Goal: Information Seeking & Learning: Learn about a topic

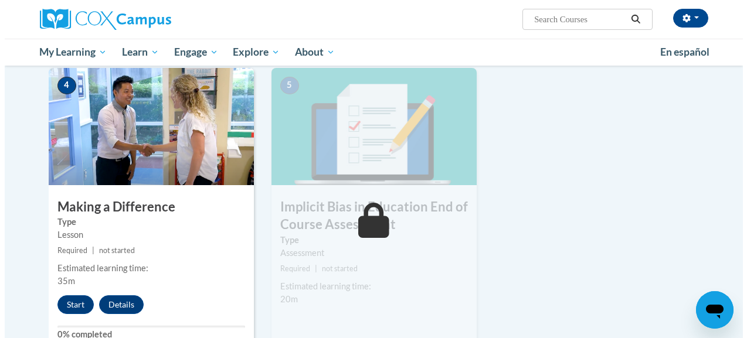
scroll to position [551, 0]
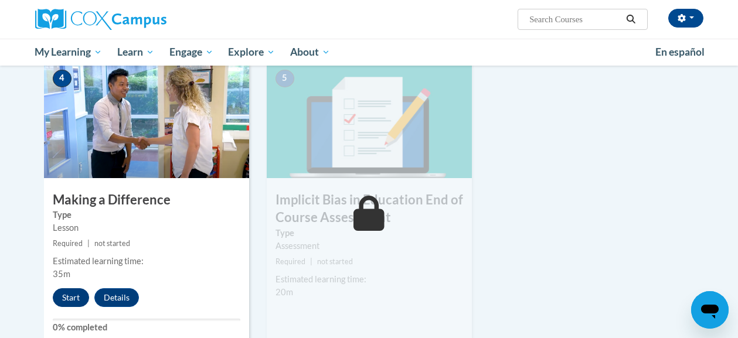
click at [69, 301] on button "Start" at bounding box center [71, 297] width 36 height 19
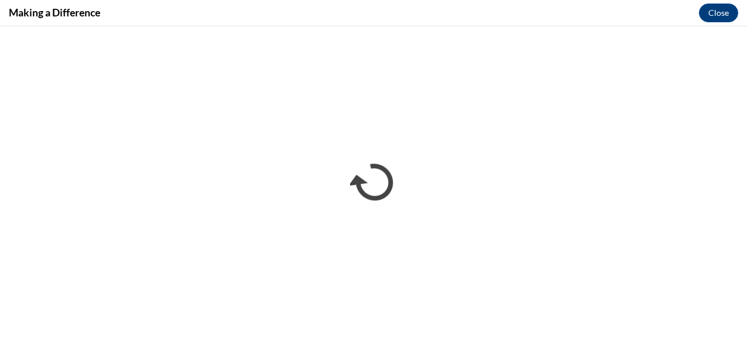
scroll to position [0, 0]
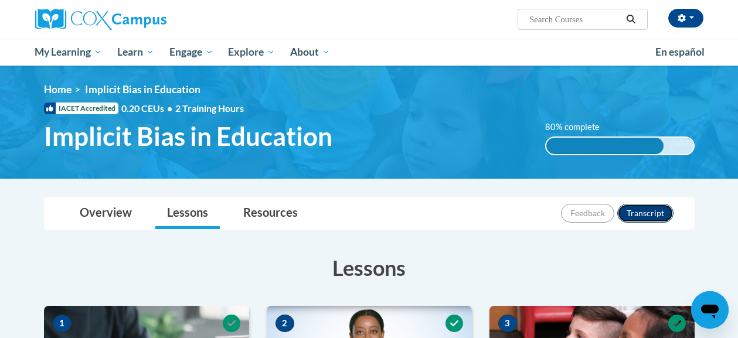
click at [644, 213] on button "Transcript" at bounding box center [645, 213] width 56 height 19
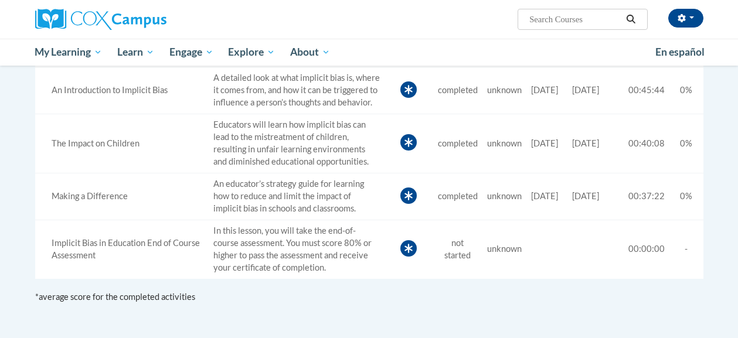
scroll to position [447, 0]
click at [152, 252] on div "Implicit Bias in Education End of Course Assessment" at bounding box center [122, 249] width 164 height 25
click at [400, 256] on icon at bounding box center [408, 248] width 16 height 16
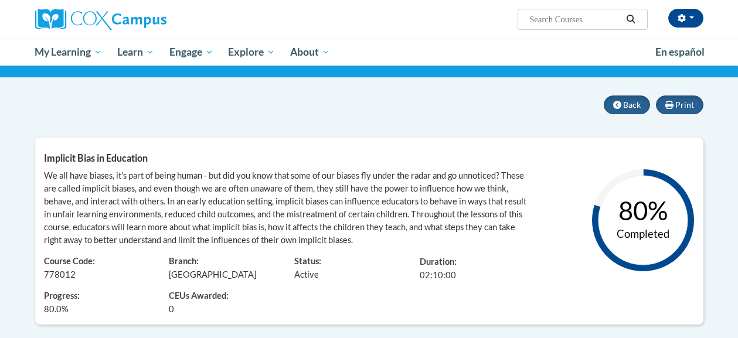
scroll to position [74, 0]
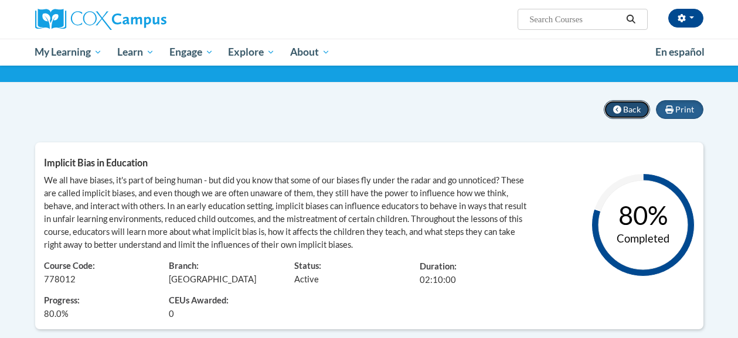
click at [623, 109] on button "Back" at bounding box center [627, 109] width 46 height 19
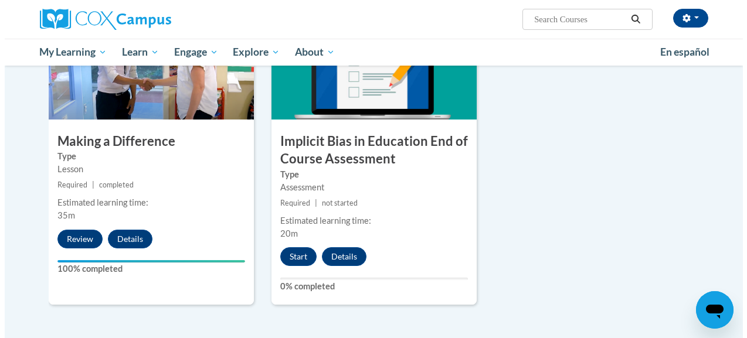
scroll to position [600, 0]
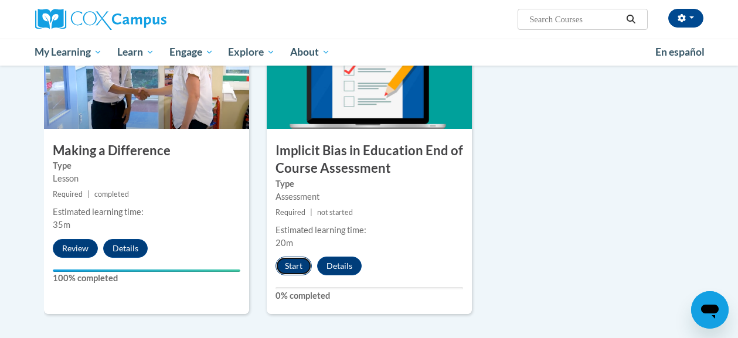
click at [299, 268] on button "Start" at bounding box center [294, 266] width 36 height 19
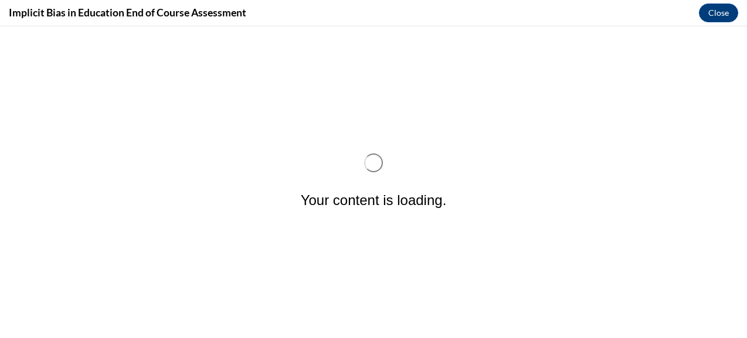
scroll to position [0, 0]
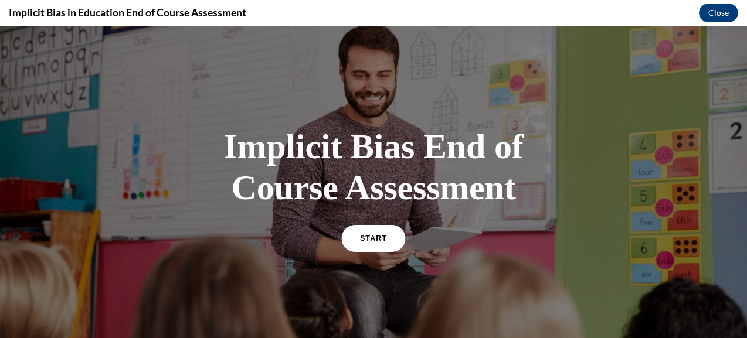
click at [378, 248] on link "START" at bounding box center [373, 238] width 64 height 27
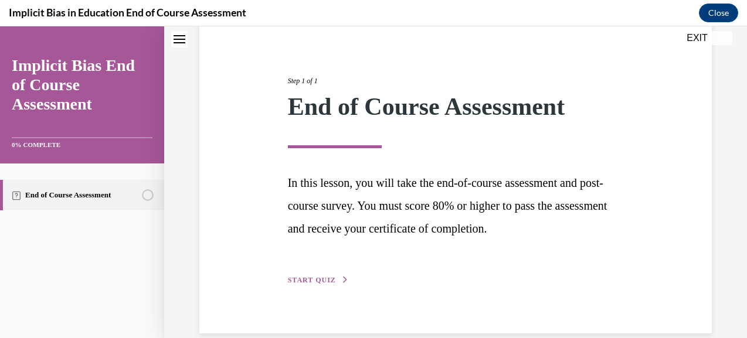
scroll to position [133, 0]
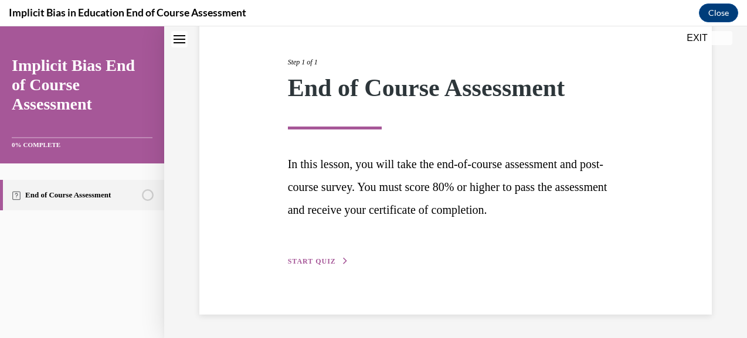
click at [326, 259] on span "START QUIZ" at bounding box center [312, 261] width 48 height 8
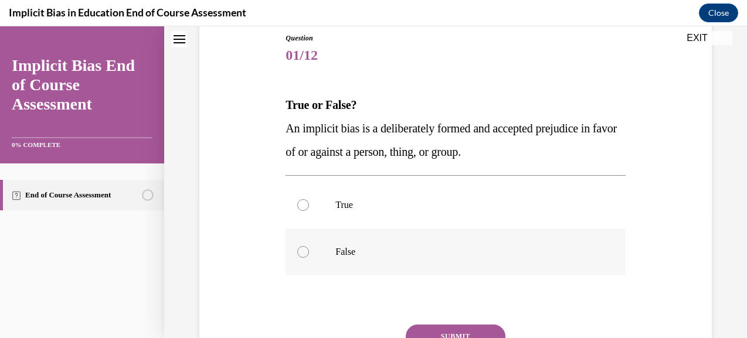
click at [300, 245] on label "False" at bounding box center [456, 252] width 340 height 47
click at [300, 246] on input "False" at bounding box center [303, 252] width 12 height 12
radio input "true"
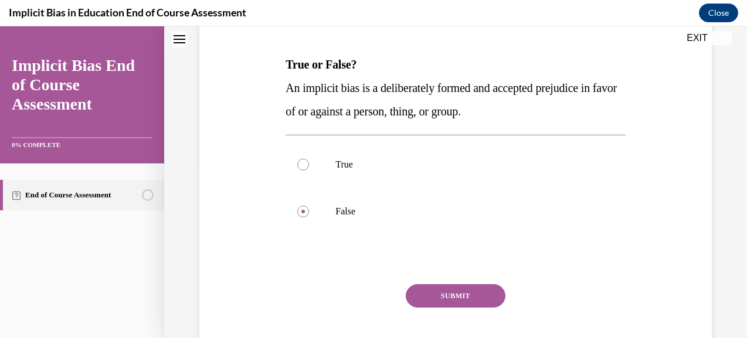
click at [455, 297] on button "SUBMIT" at bounding box center [456, 295] width 100 height 23
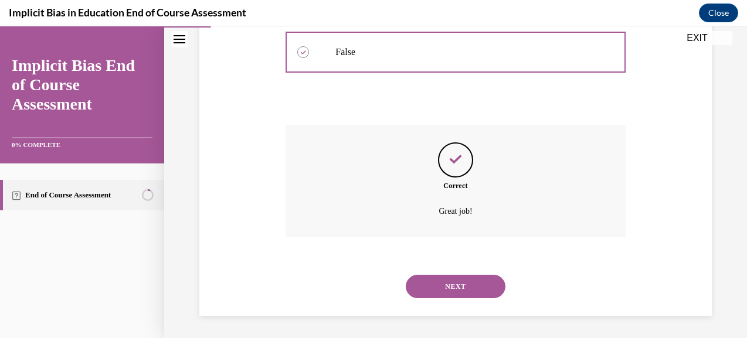
scroll to position [331, 0]
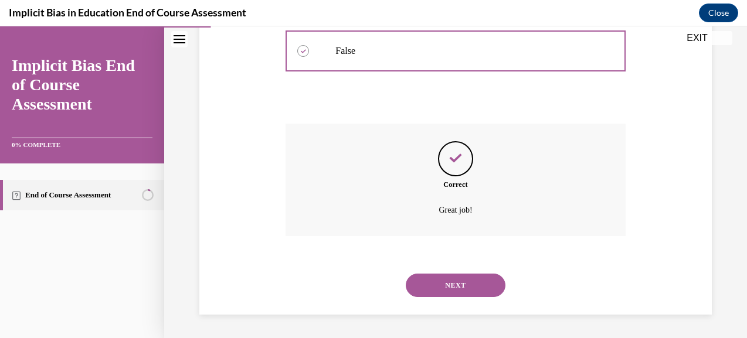
click at [466, 288] on button "NEXT" at bounding box center [456, 285] width 100 height 23
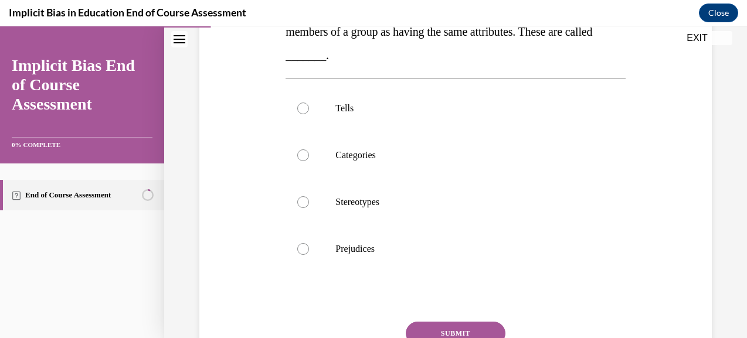
scroll to position [231, 0]
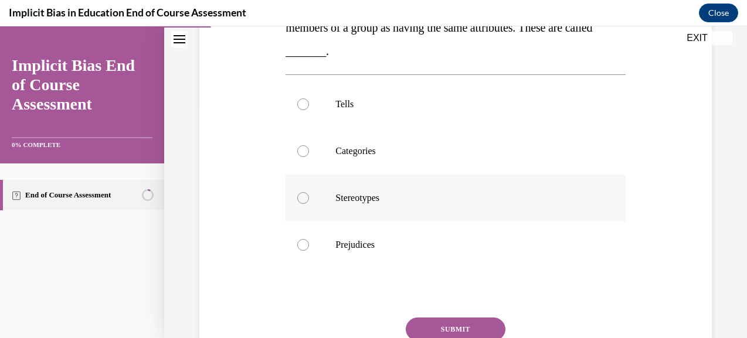
click at [298, 194] on div at bounding box center [303, 198] width 12 height 12
click at [298, 194] on input "Stereotypes" at bounding box center [303, 198] width 12 height 12
radio input "true"
click at [457, 327] on button "SUBMIT" at bounding box center [456, 329] width 100 height 23
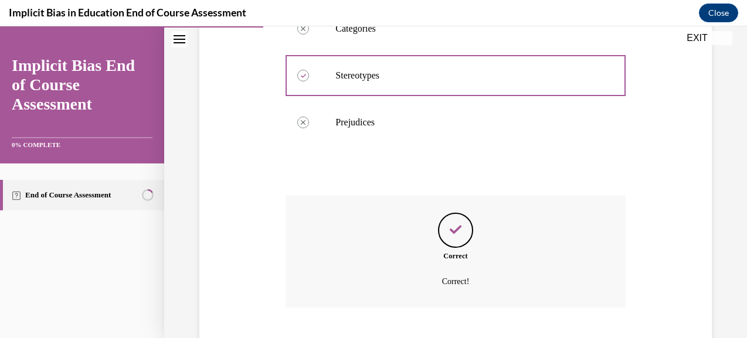
scroll to position [425, 0]
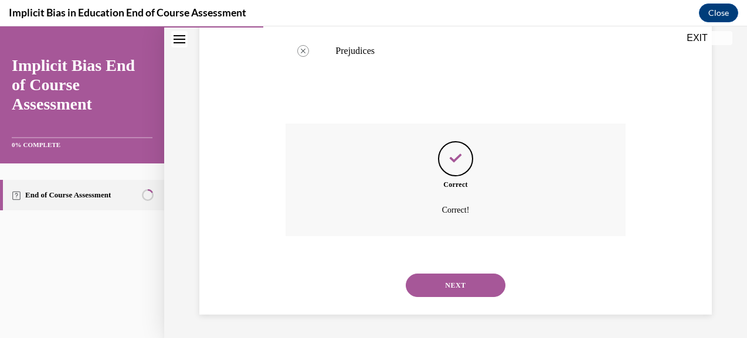
click at [461, 288] on button "NEXT" at bounding box center [456, 285] width 100 height 23
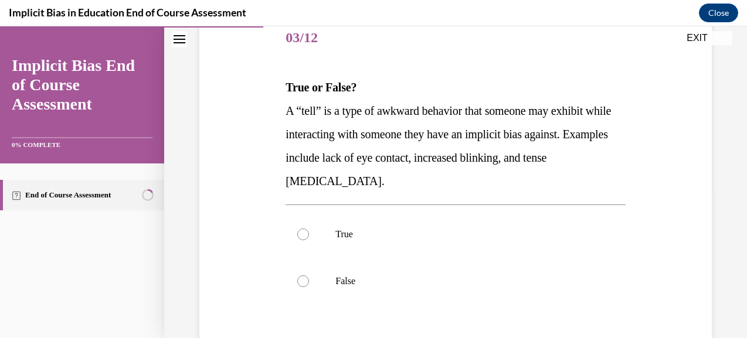
scroll to position [165, 0]
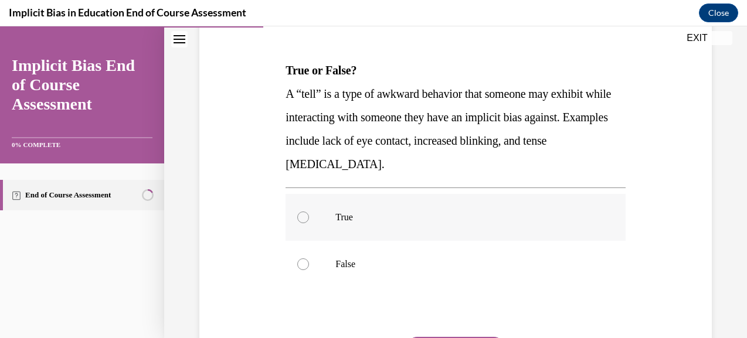
click at [304, 219] on div at bounding box center [303, 218] width 12 height 12
click at [304, 219] on input "True" at bounding box center [303, 218] width 12 height 12
radio input "true"
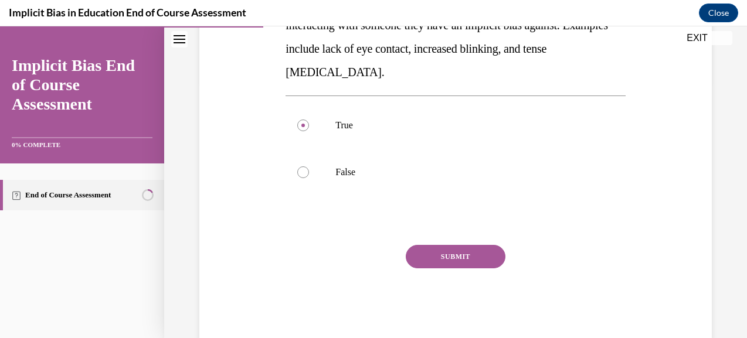
click at [457, 267] on button "SUBMIT" at bounding box center [456, 256] width 100 height 23
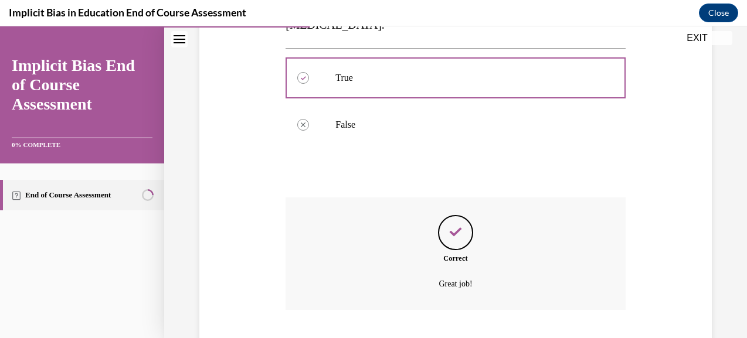
scroll to position [378, 0]
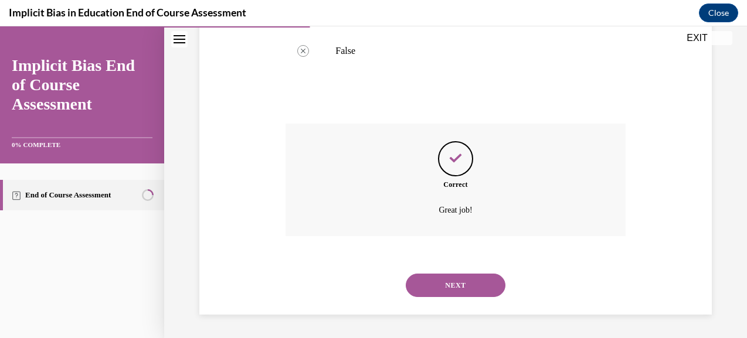
click at [468, 281] on button "NEXT" at bounding box center [456, 285] width 100 height 23
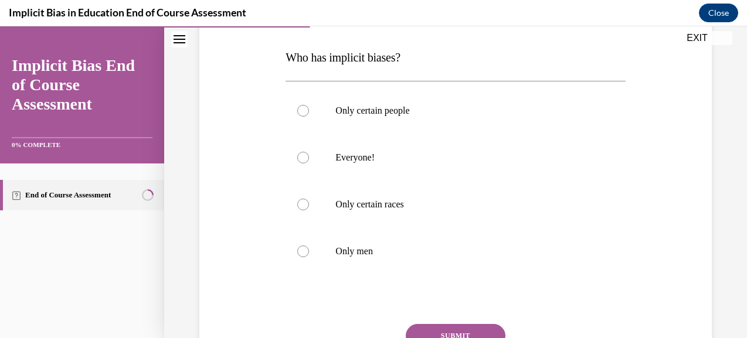
scroll to position [179, 0]
click at [298, 158] on div at bounding box center [303, 157] width 12 height 12
click at [298, 158] on input "Everyone!" at bounding box center [303, 157] width 12 height 12
radio input "true"
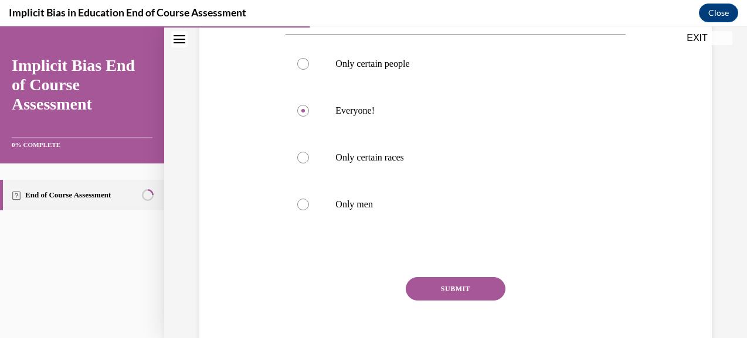
click at [460, 290] on button "SUBMIT" at bounding box center [456, 288] width 100 height 23
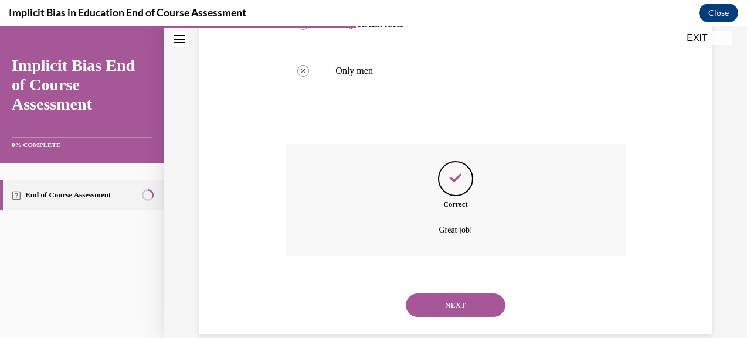
scroll to position [378, 0]
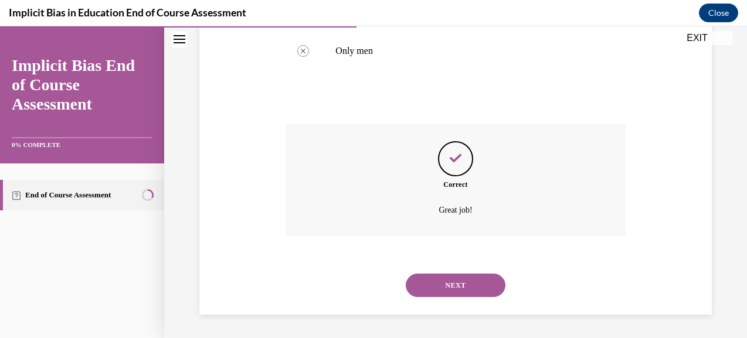
click at [471, 286] on button "NEXT" at bounding box center [456, 285] width 100 height 23
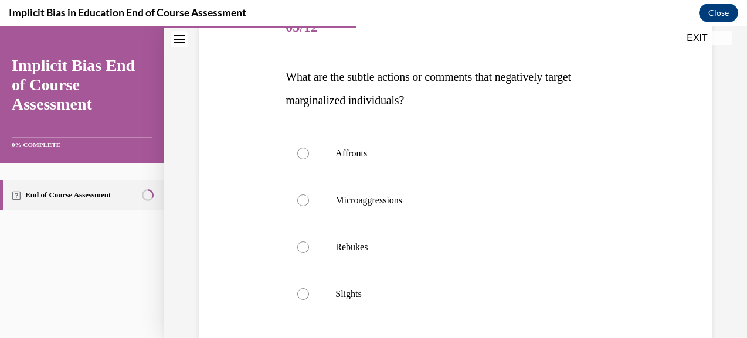
scroll to position [161, 0]
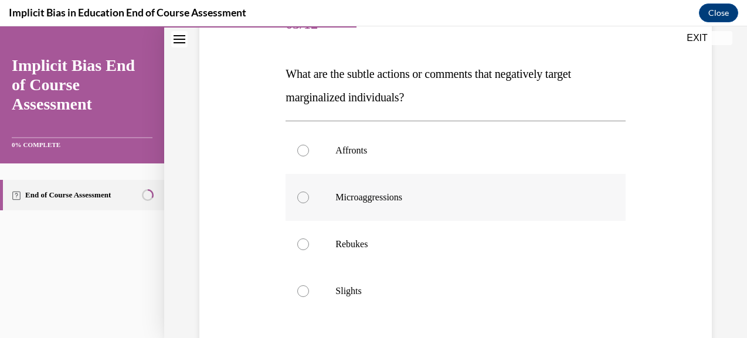
click at [296, 190] on label "Microaggressions" at bounding box center [456, 197] width 340 height 47
click at [297, 192] on input "Microaggressions" at bounding box center [303, 198] width 12 height 12
radio input "true"
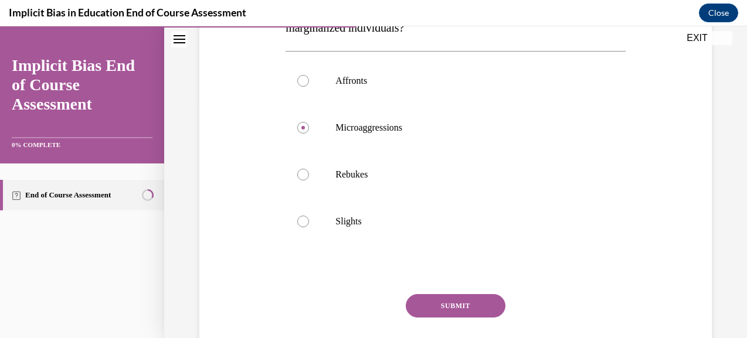
click at [459, 309] on button "SUBMIT" at bounding box center [456, 305] width 100 height 23
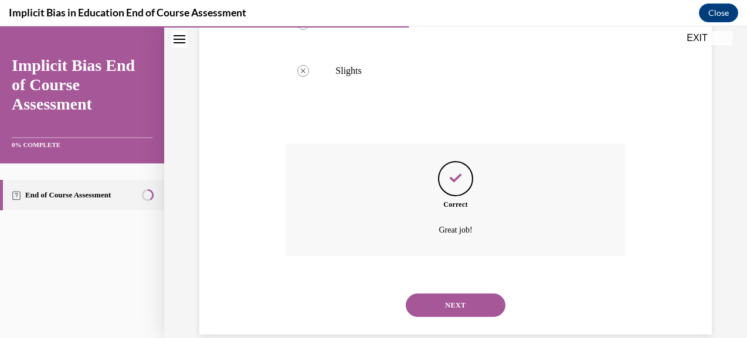
scroll to position [402, 0]
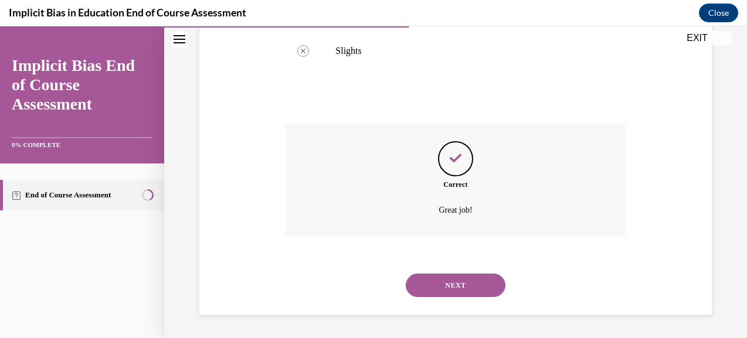
click at [462, 286] on button "NEXT" at bounding box center [456, 285] width 100 height 23
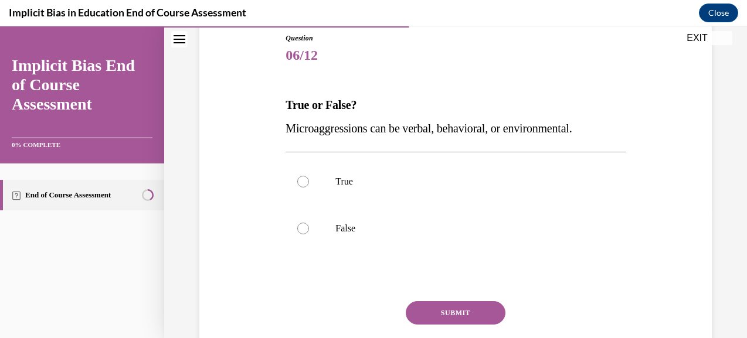
scroll to position [132, 0]
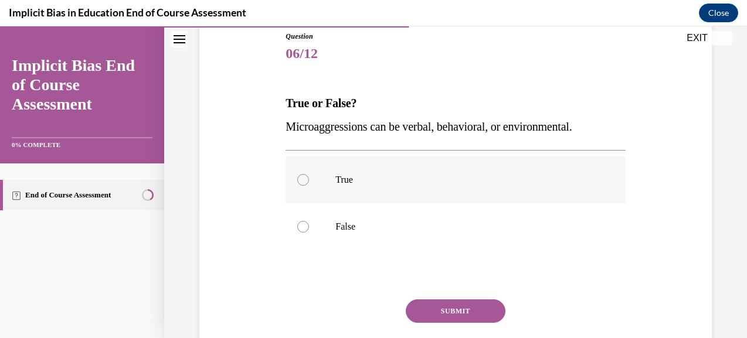
click at [300, 175] on div at bounding box center [303, 180] width 12 height 12
click at [300, 175] on input "True" at bounding box center [303, 180] width 12 height 12
radio input "true"
click at [456, 313] on button "SUBMIT" at bounding box center [456, 311] width 100 height 23
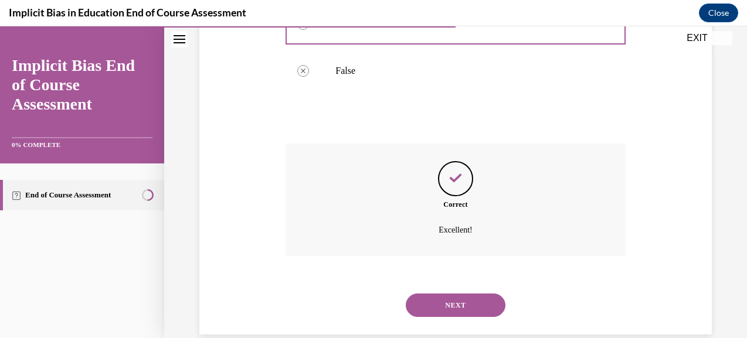
scroll to position [308, 0]
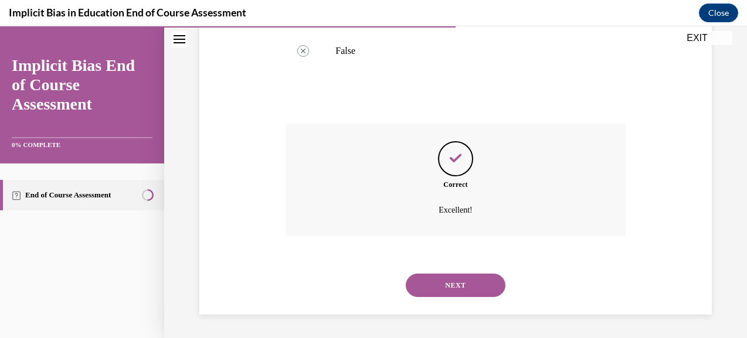
click at [462, 286] on button "NEXT" at bounding box center [456, 285] width 100 height 23
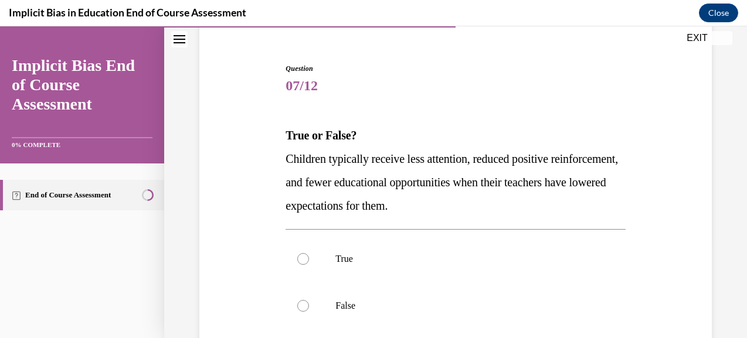
scroll to position [124, 0]
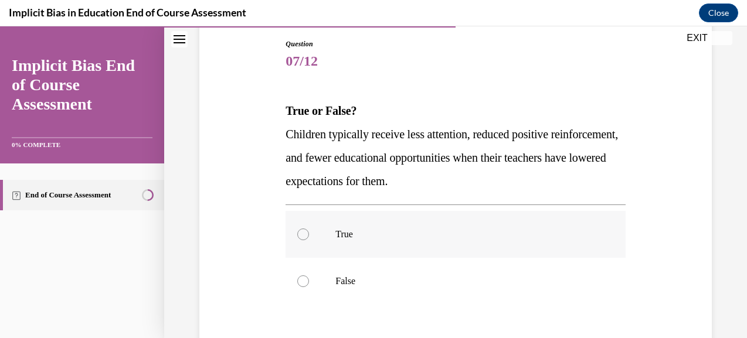
click at [307, 234] on div at bounding box center [303, 235] width 12 height 12
click at [307, 234] on input "True" at bounding box center [303, 235] width 12 height 12
radio input "true"
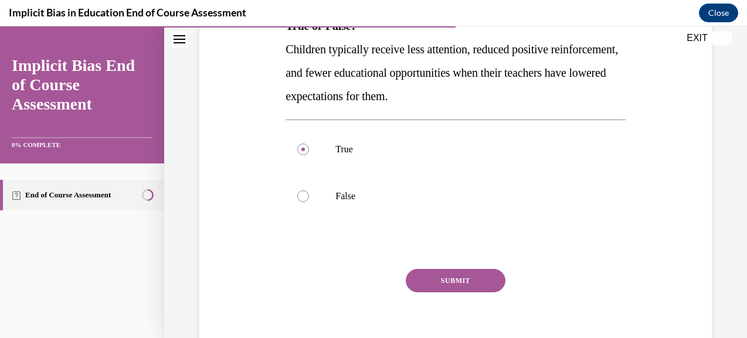
click at [460, 286] on button "SUBMIT" at bounding box center [456, 280] width 100 height 23
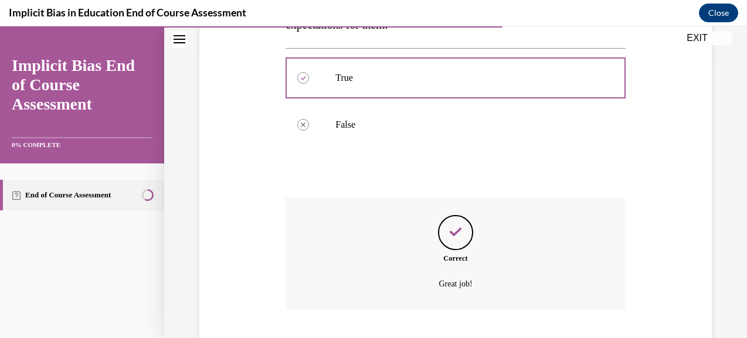
scroll to position [355, 0]
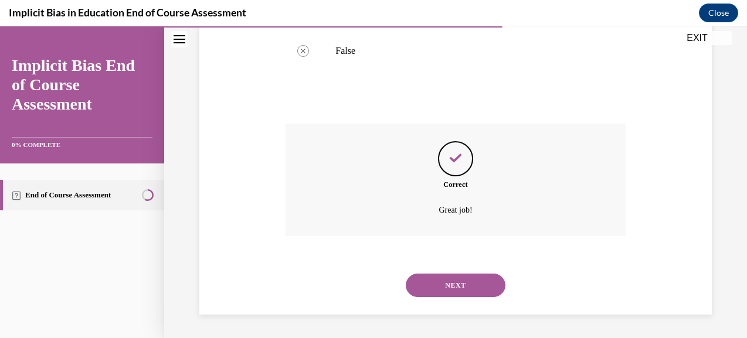
click at [471, 286] on button "NEXT" at bounding box center [456, 285] width 100 height 23
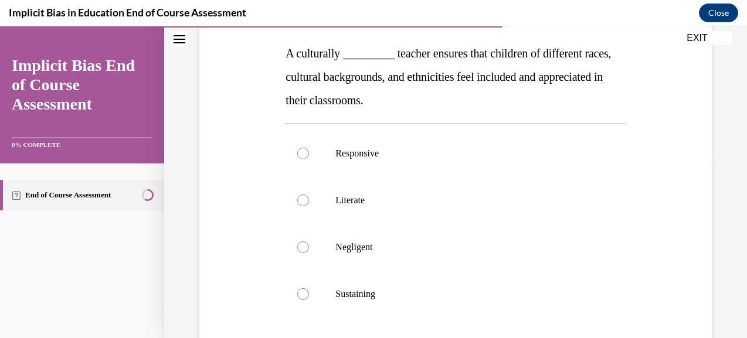
scroll to position [181, 0]
click at [300, 147] on label "Responsive" at bounding box center [456, 154] width 340 height 47
click at [300, 148] on input "Responsive" at bounding box center [303, 154] width 12 height 12
radio input "true"
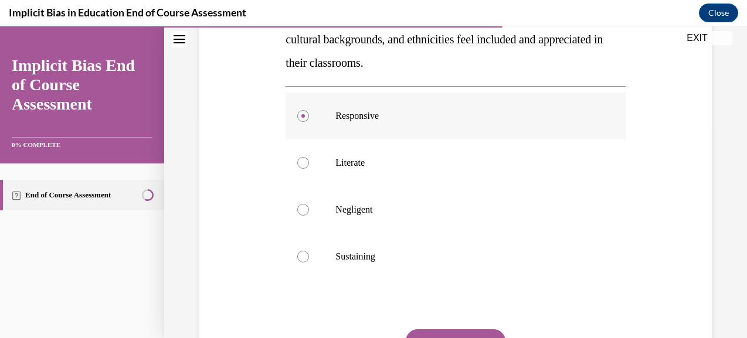
scroll to position [231, 0]
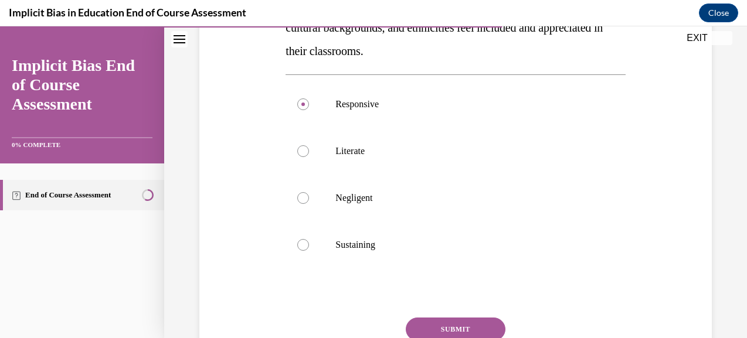
click at [469, 329] on button "SUBMIT" at bounding box center [456, 329] width 100 height 23
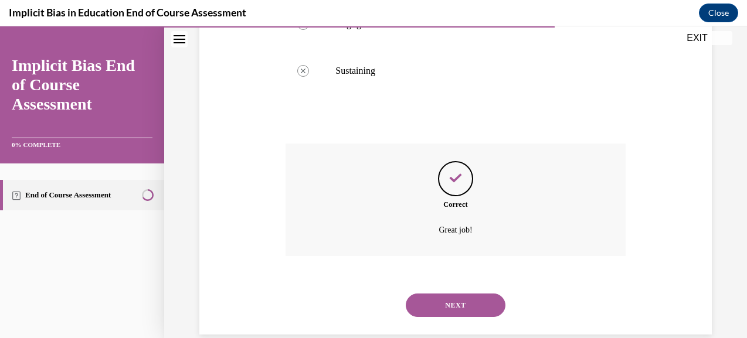
scroll to position [425, 0]
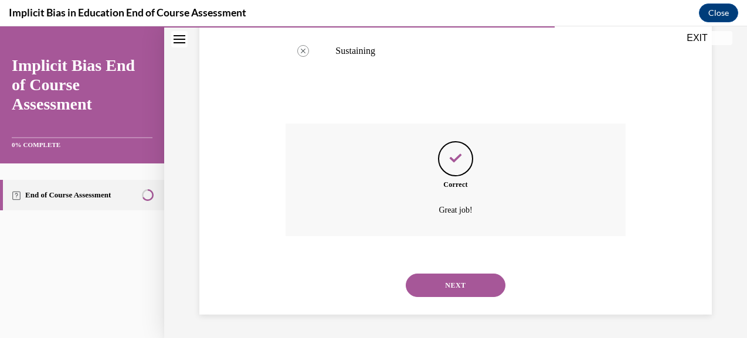
click at [471, 286] on button "NEXT" at bounding box center [456, 285] width 100 height 23
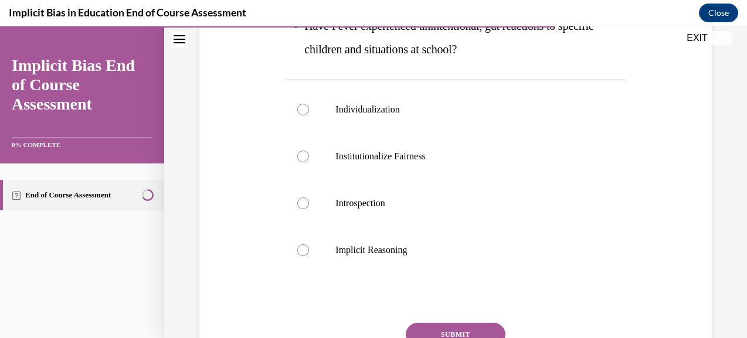
scroll to position [329, 0]
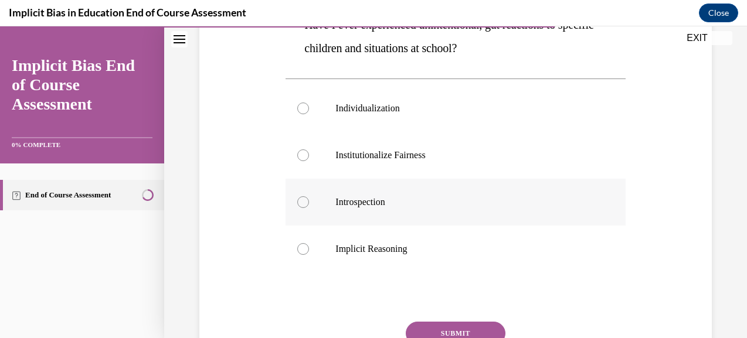
click at [298, 200] on div at bounding box center [303, 202] width 12 height 12
click at [298, 200] on input "Introspection" at bounding box center [303, 202] width 12 height 12
radio input "true"
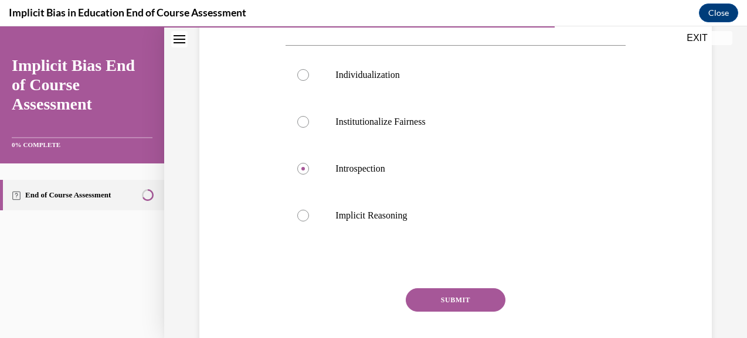
click at [460, 303] on button "SUBMIT" at bounding box center [456, 299] width 100 height 23
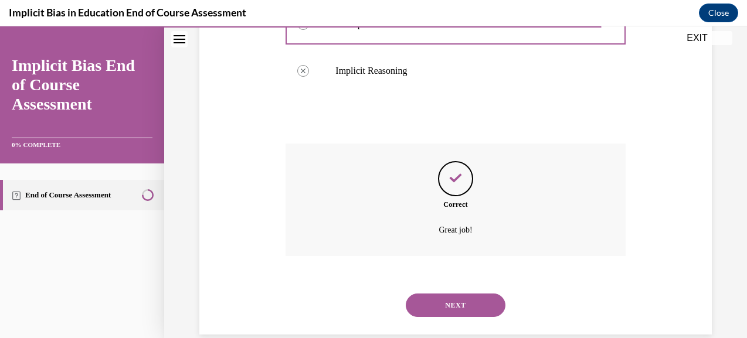
scroll to position [527, 0]
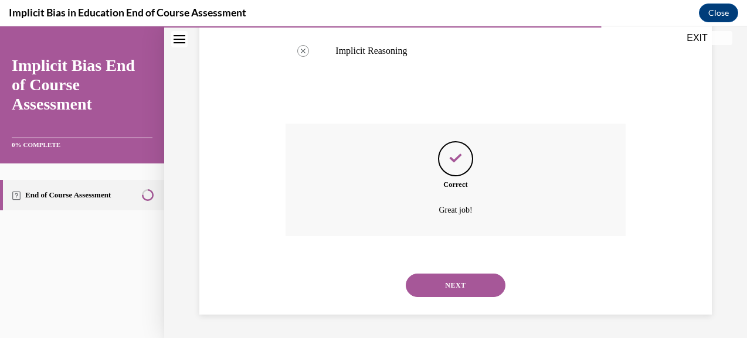
click at [469, 283] on button "NEXT" at bounding box center [456, 285] width 100 height 23
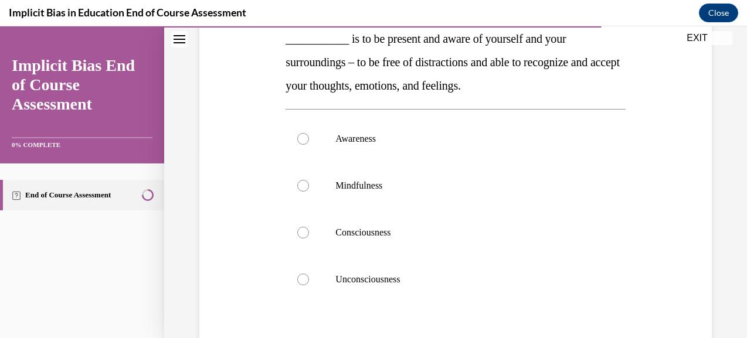
scroll to position [198, 0]
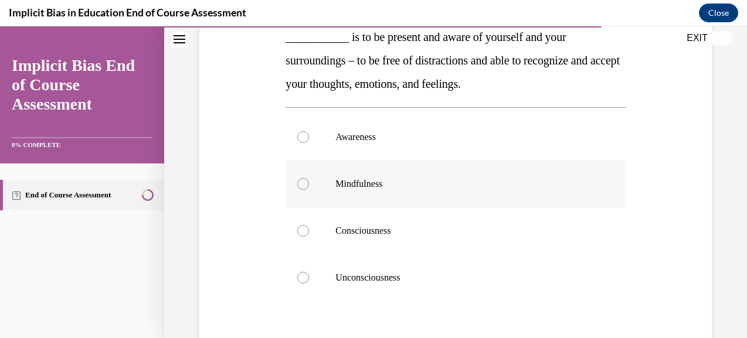
click at [300, 179] on div at bounding box center [303, 184] width 12 height 12
click at [300, 179] on input "Mindfulness" at bounding box center [303, 184] width 12 height 12
radio input "true"
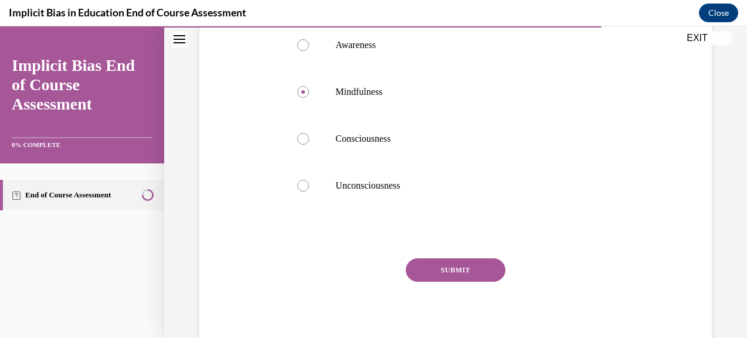
click at [463, 273] on button "SUBMIT" at bounding box center [456, 270] width 100 height 23
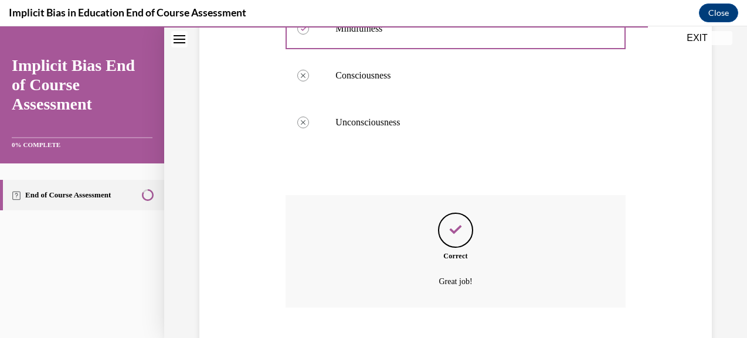
scroll to position [425, 0]
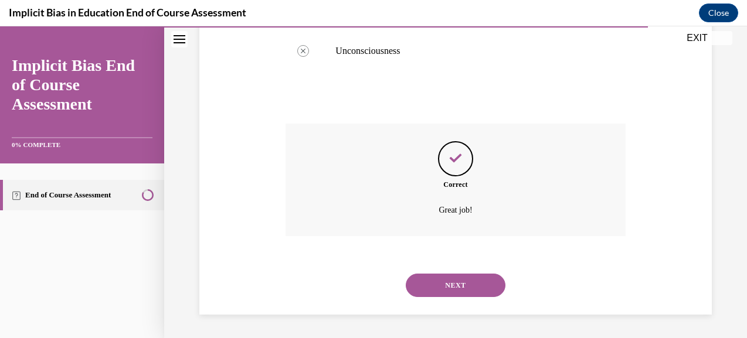
click at [472, 292] on button "NEXT" at bounding box center [456, 285] width 100 height 23
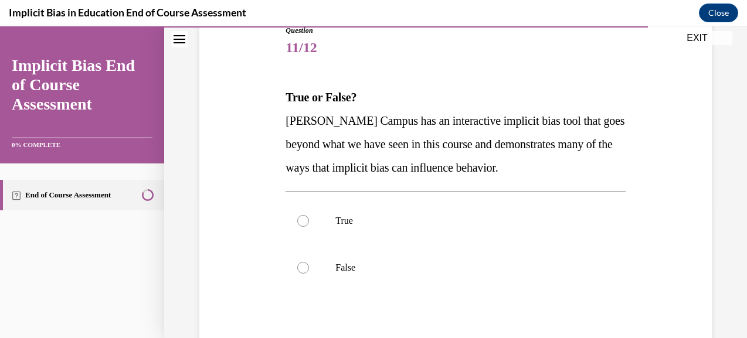
scroll to position [140, 0]
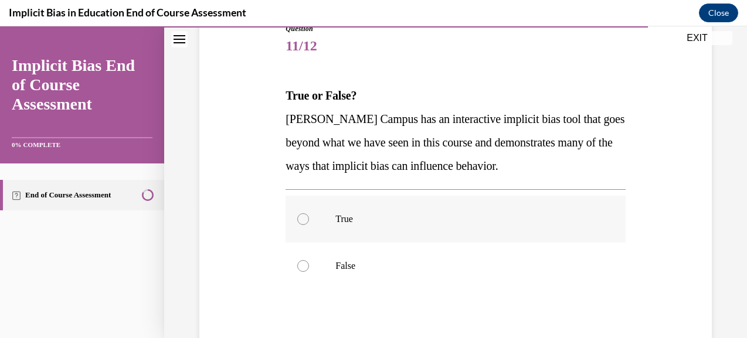
click at [302, 222] on div at bounding box center [303, 219] width 12 height 12
click at [302, 222] on input "True" at bounding box center [303, 219] width 12 height 12
radio input "true"
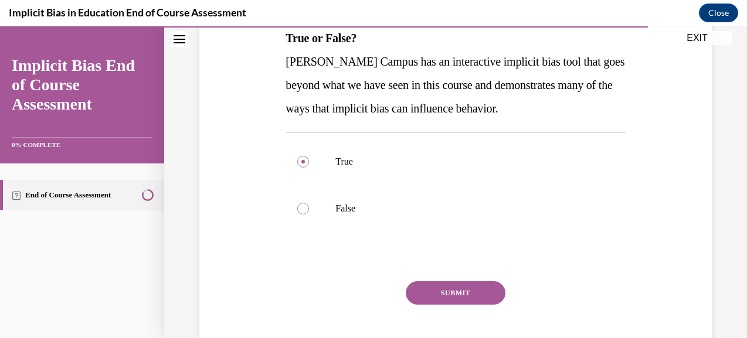
click at [460, 295] on button "SUBMIT" at bounding box center [456, 292] width 100 height 23
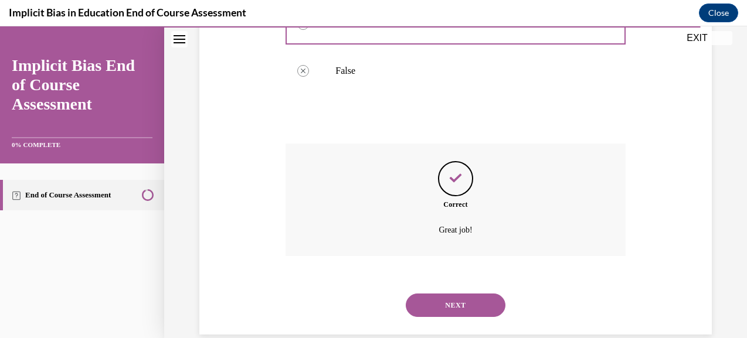
scroll to position [355, 0]
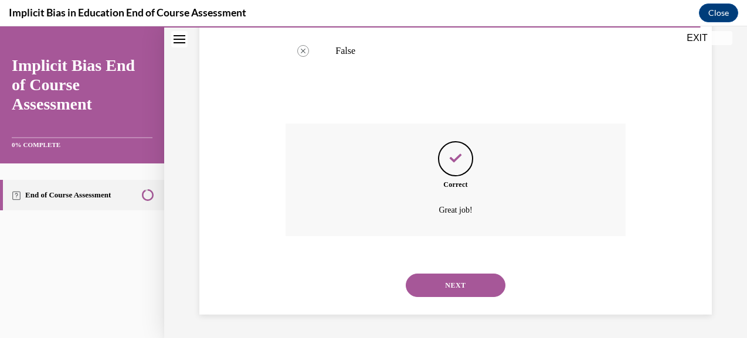
click at [459, 288] on button "NEXT" at bounding box center [456, 285] width 100 height 23
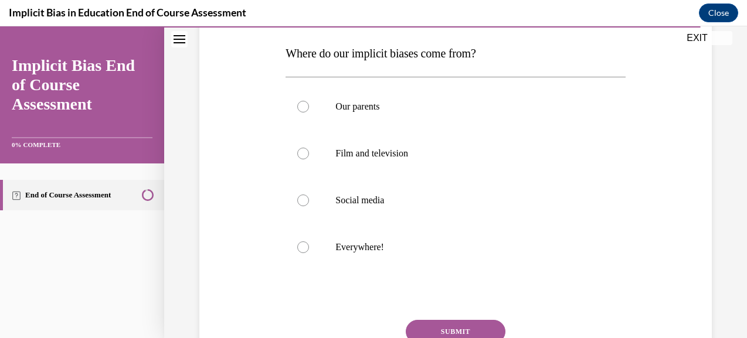
scroll to position [182, 0]
click at [300, 243] on div at bounding box center [303, 247] width 12 height 12
click at [300, 243] on input "Everywhere!" at bounding box center [303, 247] width 12 height 12
radio input "true"
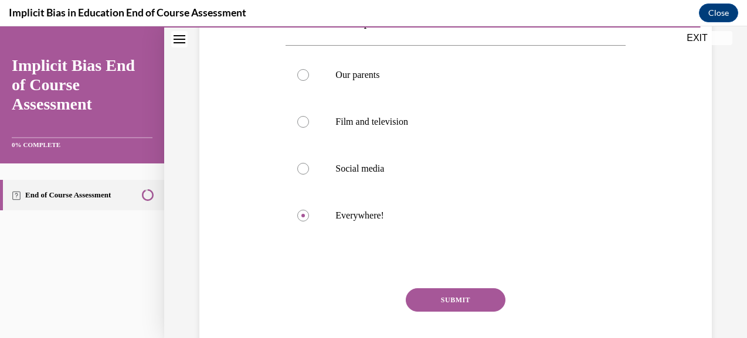
click at [462, 300] on button "SUBMIT" at bounding box center [456, 299] width 100 height 23
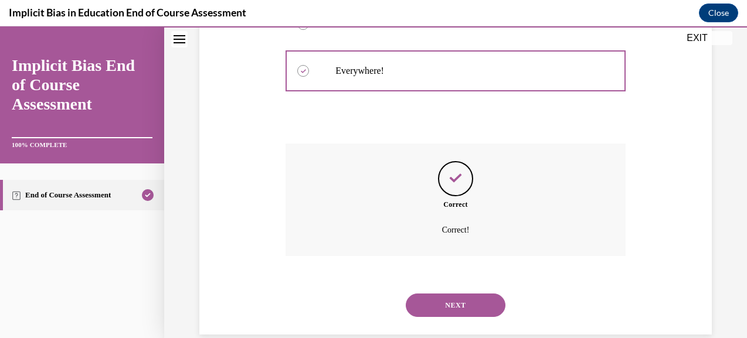
scroll to position [378, 0]
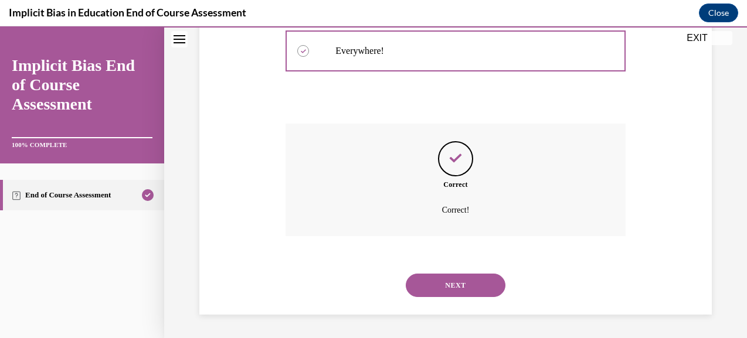
click at [462, 288] on button "NEXT" at bounding box center [456, 285] width 100 height 23
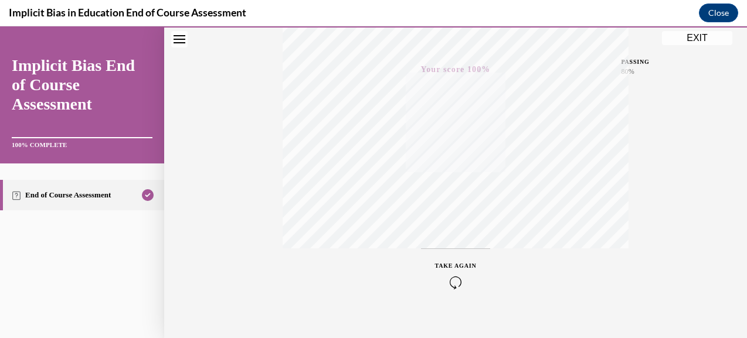
scroll to position [289, 0]
drag, startPoint x: 411, startPoint y: 29, endPoint x: 694, endPoint y: 38, distance: 282.8
click at [694, 38] on button "EXIT" at bounding box center [697, 38] width 70 height 14
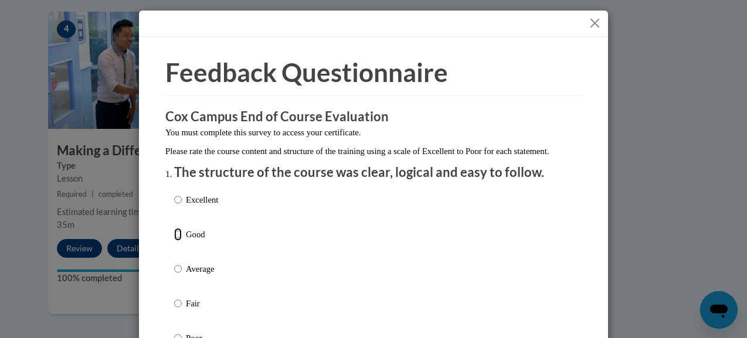
click at [175, 241] on input "Good" at bounding box center [178, 234] width 8 height 13
radio input "true"
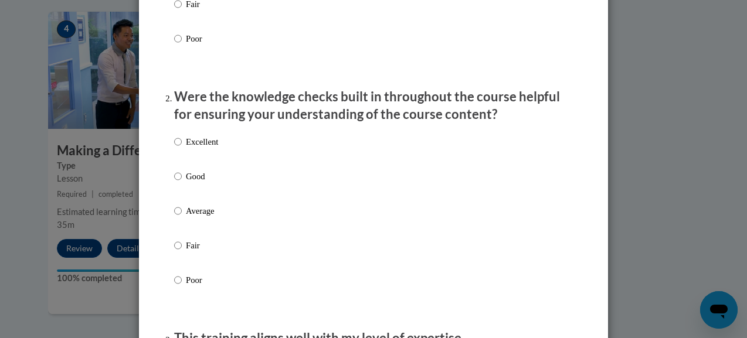
scroll to position [301, 0]
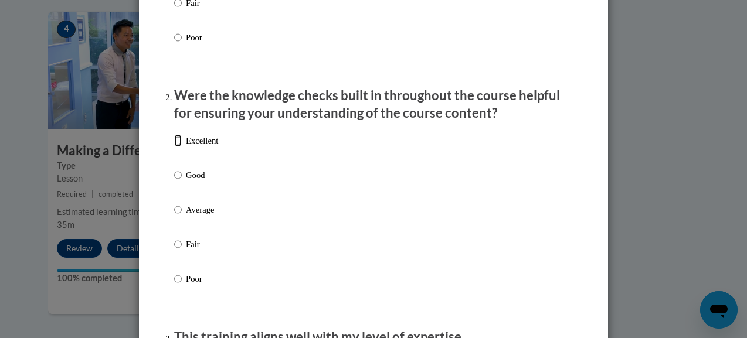
click at [174, 147] on input "Excellent" at bounding box center [178, 140] width 8 height 13
radio input "true"
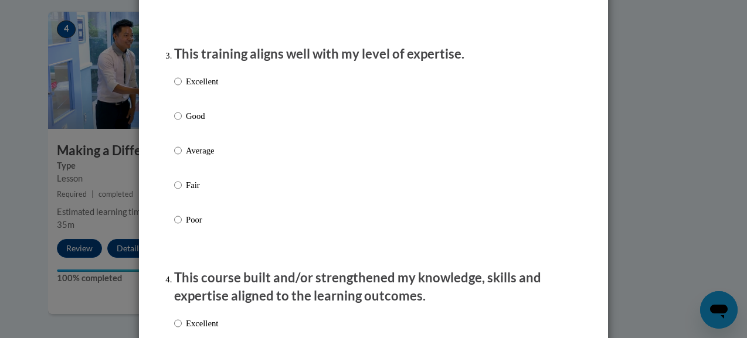
scroll to position [590, 0]
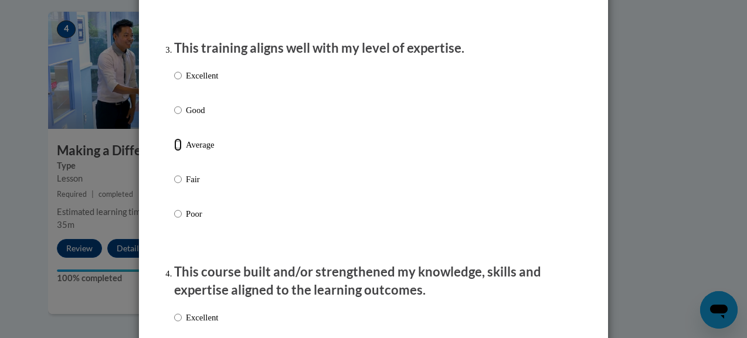
click at [174, 151] on input "Average" at bounding box center [178, 144] width 8 height 13
radio input "true"
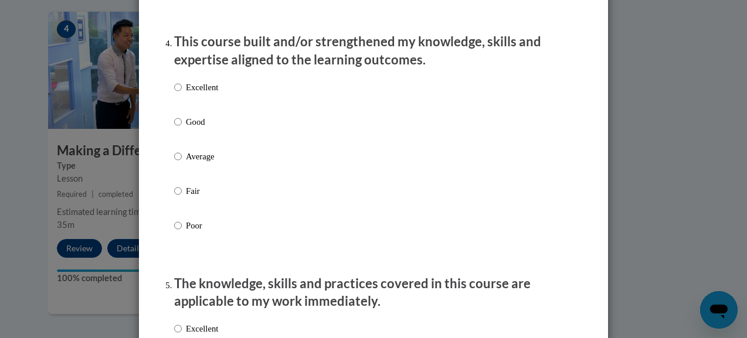
scroll to position [822, 0]
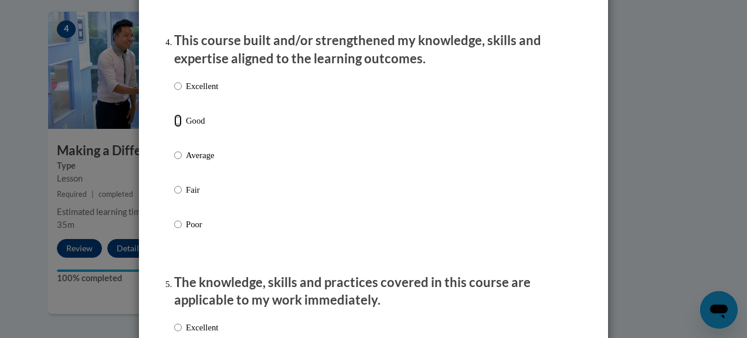
click at [174, 127] on input "Good" at bounding box center [178, 120] width 8 height 13
radio input "true"
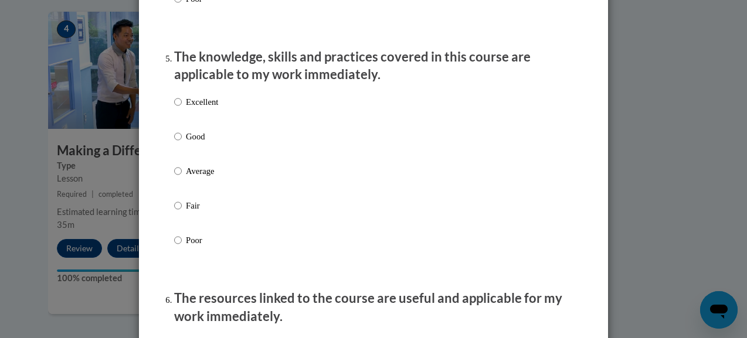
scroll to position [1075, 0]
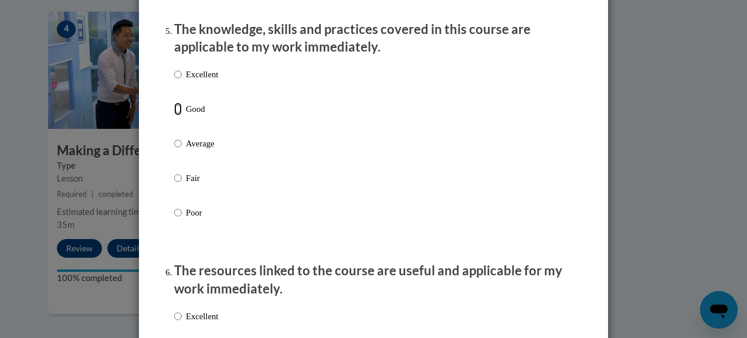
click at [177, 114] on input "Good" at bounding box center [178, 109] width 8 height 13
radio input "true"
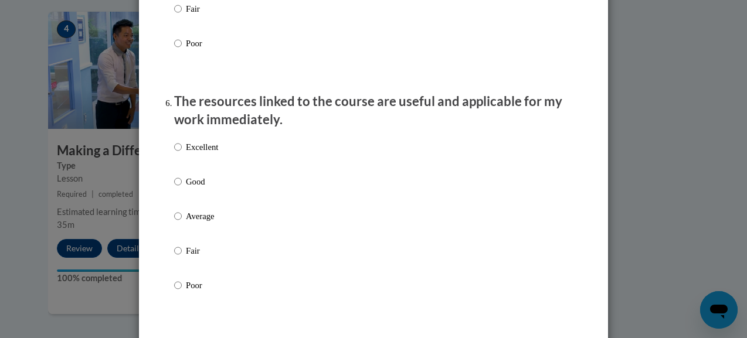
scroll to position [1247, 0]
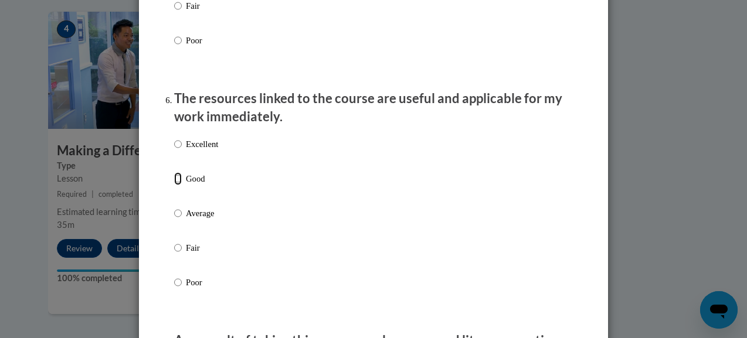
click at [176, 185] on input "Good" at bounding box center [178, 178] width 8 height 13
radio input "true"
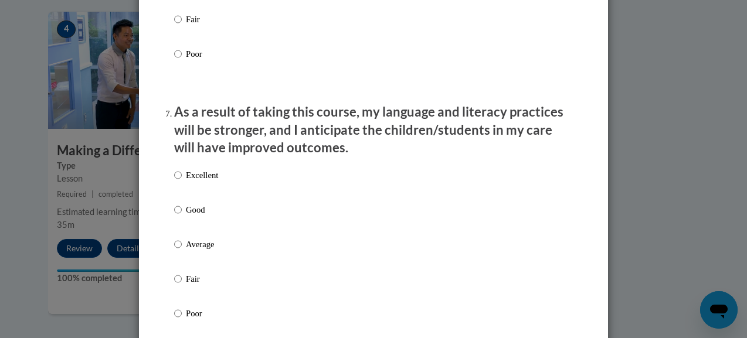
scroll to position [1484, 0]
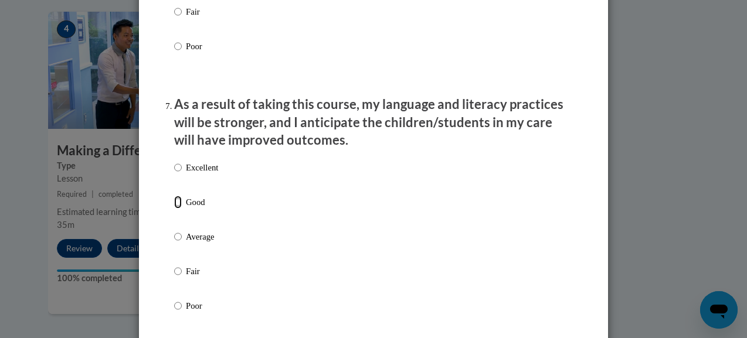
click at [174, 209] on input "Good" at bounding box center [178, 202] width 8 height 13
radio input "true"
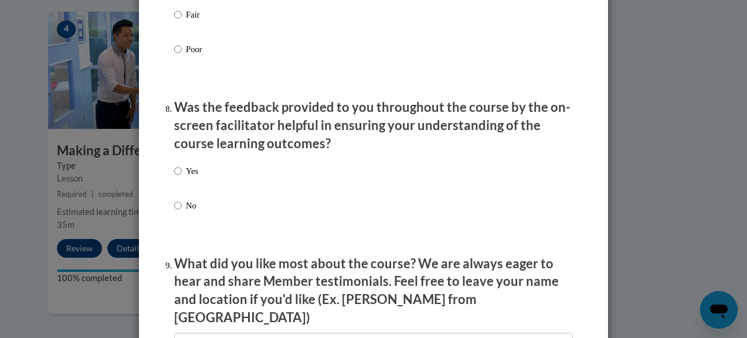
scroll to position [1741, 0]
click at [174, 177] on input "Yes" at bounding box center [178, 170] width 8 height 13
radio input "true"
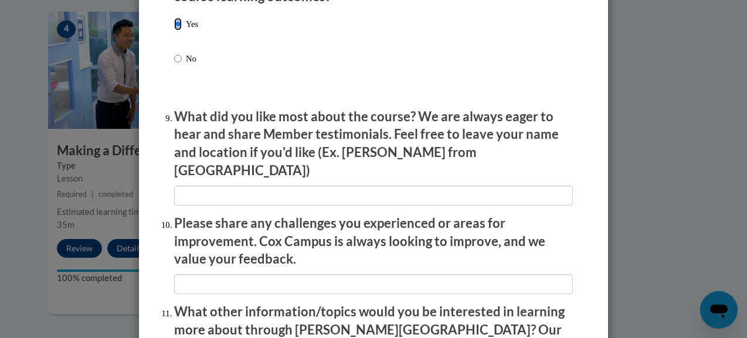
scroll to position [1898, 0]
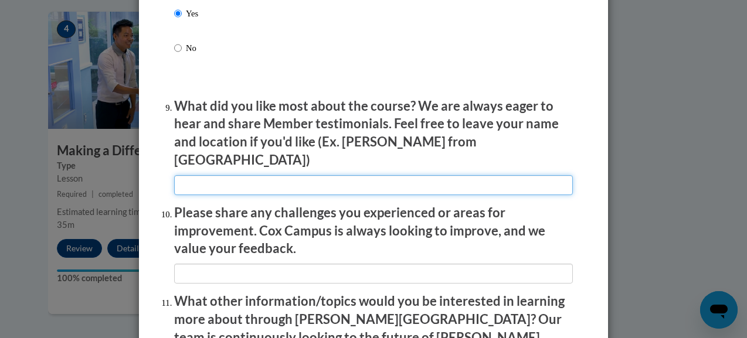
click at [221, 176] on input "textbox" at bounding box center [373, 185] width 399 height 20
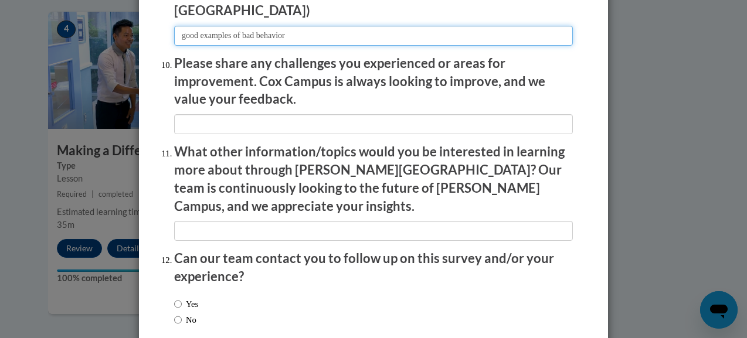
scroll to position [2098, 0]
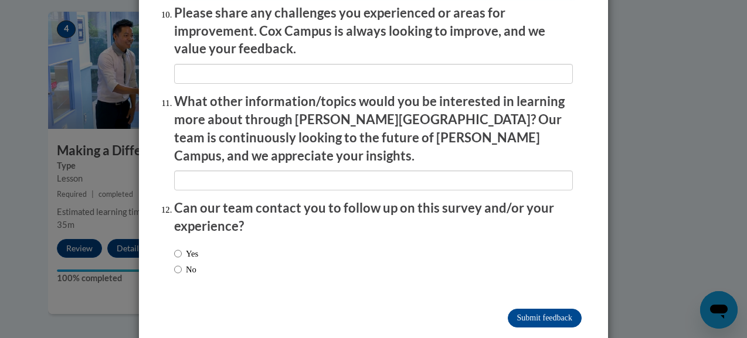
type input "good examples of bad behavior"
click at [174, 263] on input "No" at bounding box center [178, 269] width 8 height 13
radio input "true"
click at [541, 309] on input "Submit feedback" at bounding box center [545, 318] width 74 height 19
